Goal: Find specific page/section: Find specific page/section

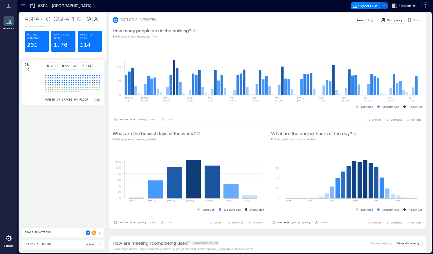
click at [21, 5] on icon at bounding box center [23, 6] width 6 height 6
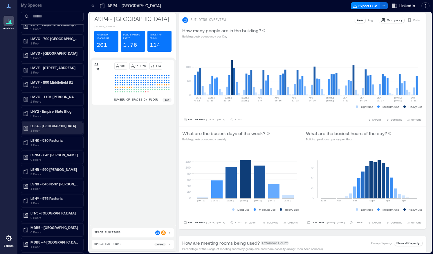
scroll to position [133, 0]
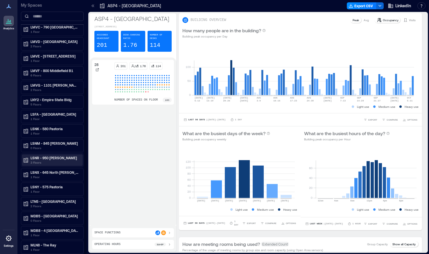
click at [61, 159] on p "LSNR - 950 [PERSON_NAME]" at bounding box center [54, 157] width 49 height 5
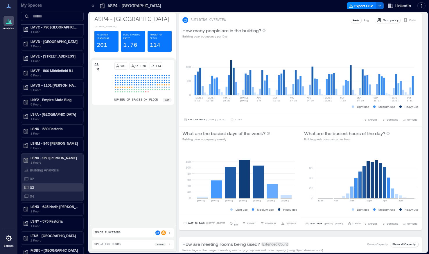
click at [42, 188] on div "03" at bounding box center [51, 187] width 56 height 6
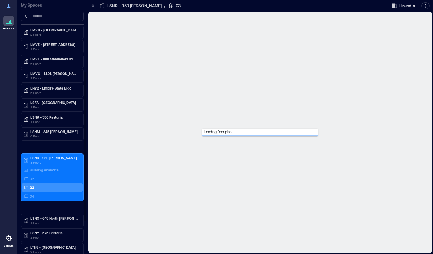
scroll to position [122, 0]
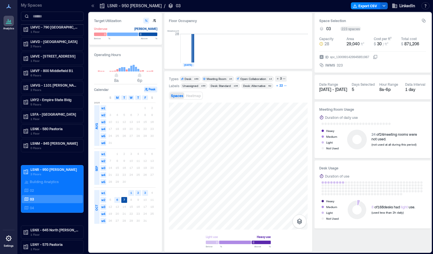
click at [285, 85] on icon "button" at bounding box center [285, 85] width 3 height 3
